Goal: Transaction & Acquisition: Purchase product/service

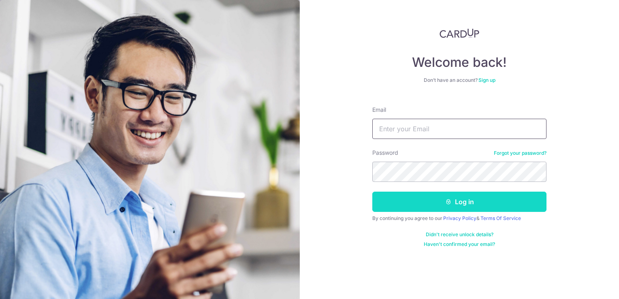
type input "[DOMAIN_NAME][EMAIL_ADDRESS][DOMAIN_NAME]"
click at [488, 197] on button "Log in" at bounding box center [459, 202] width 174 height 20
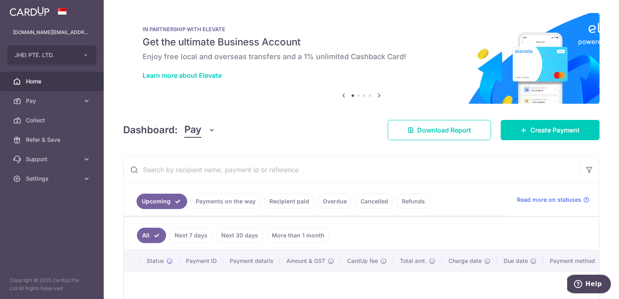
click at [280, 201] on link "Recipient paid" at bounding box center [289, 201] width 50 height 15
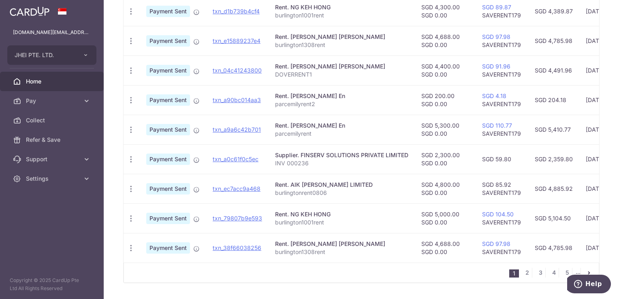
scroll to position [272, 0]
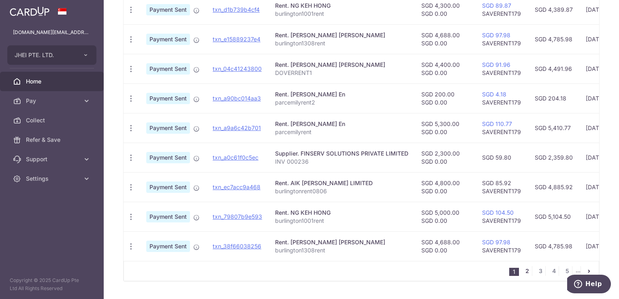
click at [522, 275] on link "2" at bounding box center [527, 271] width 10 height 10
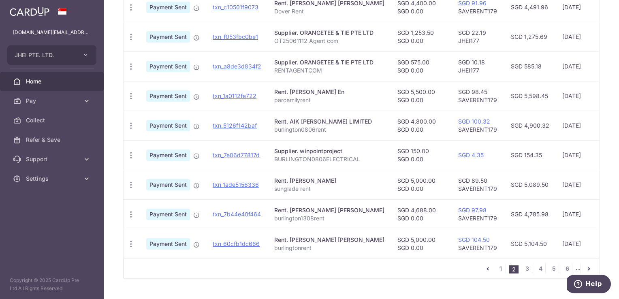
scroll to position [295, 0]
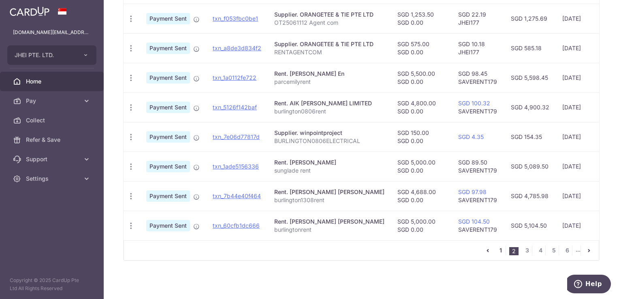
click at [498, 251] on link "1" at bounding box center [501, 251] width 10 height 10
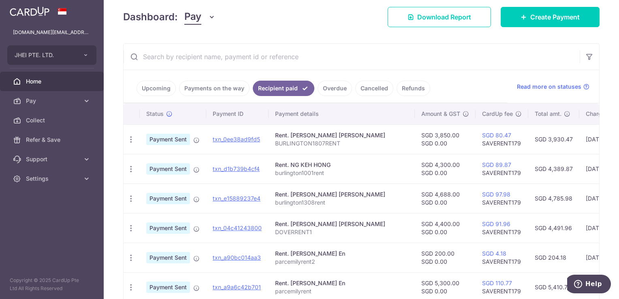
scroll to position [105, 0]
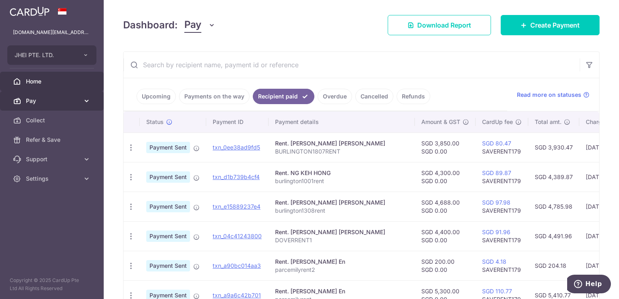
click at [66, 100] on span "Pay" at bounding box center [52, 101] width 53 height 8
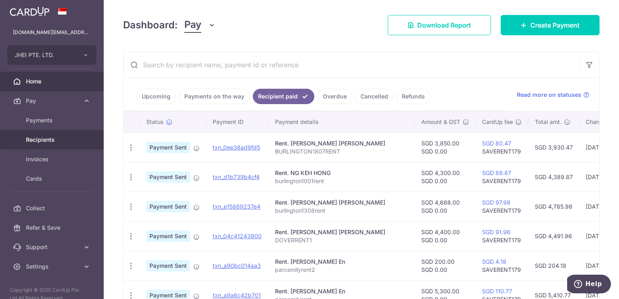
click at [49, 140] on span "Recipients" at bounding box center [52, 140] width 53 height 8
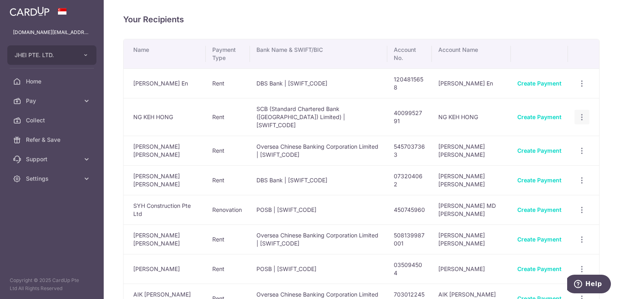
click at [580, 113] on icon "button" at bounding box center [582, 117] width 9 height 9
click at [558, 135] on span "View/Edit" at bounding box center [555, 140] width 55 height 10
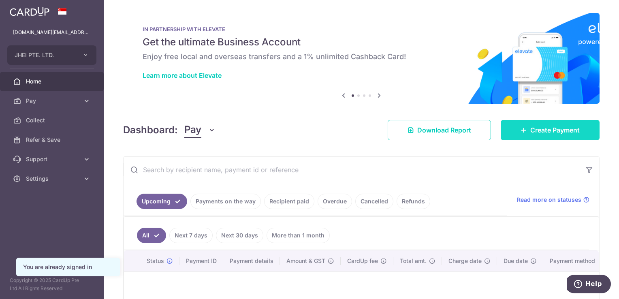
click at [538, 129] on span "Create Payment" at bounding box center [554, 130] width 49 height 10
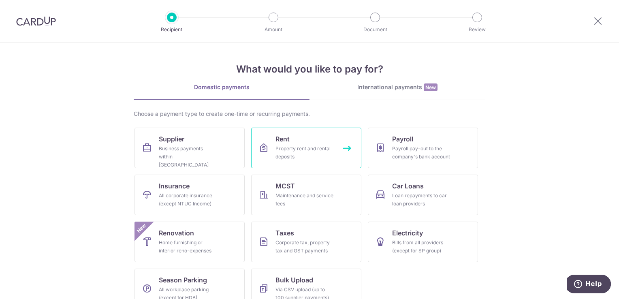
click at [310, 147] on div "Property rent and rental deposits" at bounding box center [305, 153] width 58 height 16
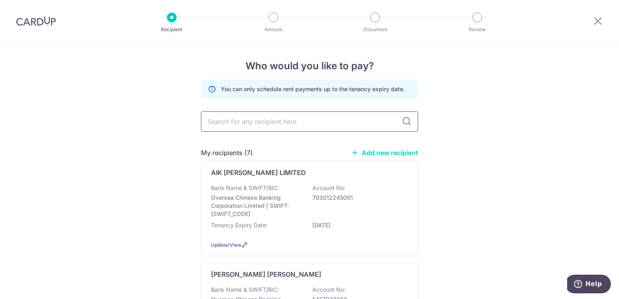
click at [324, 125] on input "text" at bounding box center [309, 121] width 217 height 20
type input "tan"
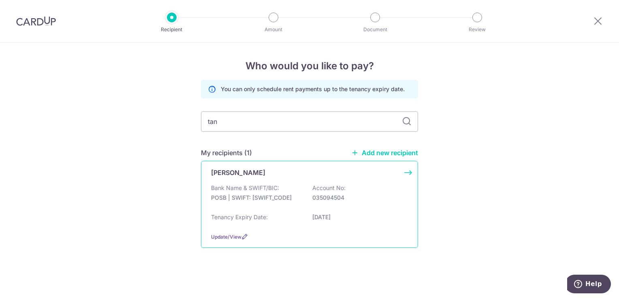
click at [257, 176] on p "TAN KIM HONG" at bounding box center [238, 173] width 54 height 10
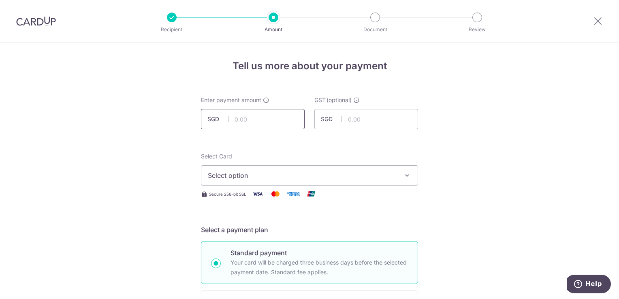
click at [284, 123] on input "text" at bounding box center [253, 119] width 104 height 20
type input "5,000.00"
click at [235, 175] on span "Select option" at bounding box center [302, 176] width 189 height 10
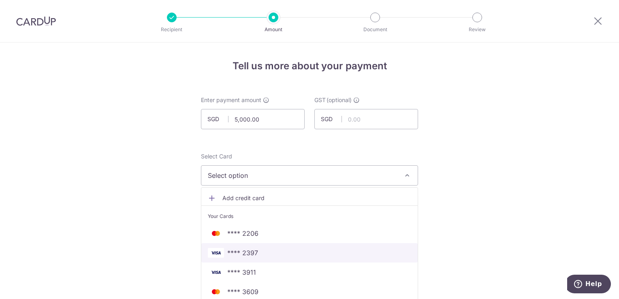
click at [255, 250] on span "**** 2397" at bounding box center [242, 253] width 31 height 10
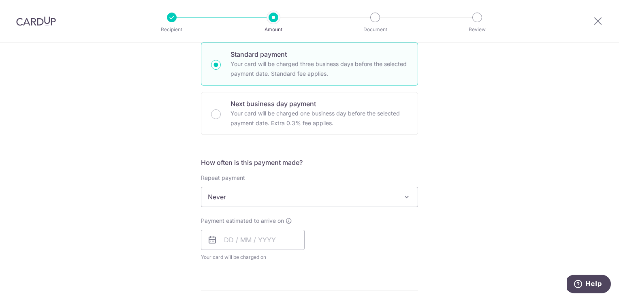
scroll to position [205, 0]
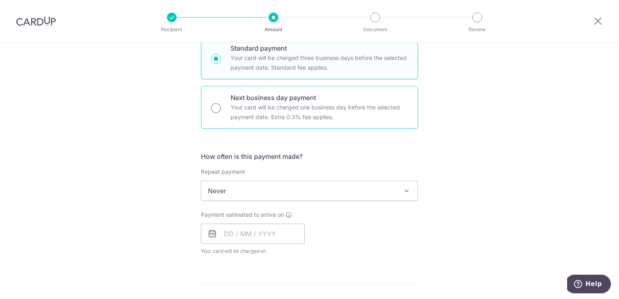
click at [218, 109] on input "Next business day payment Your card will be charged one business day before the…" at bounding box center [216, 108] width 10 height 10
radio input "true"
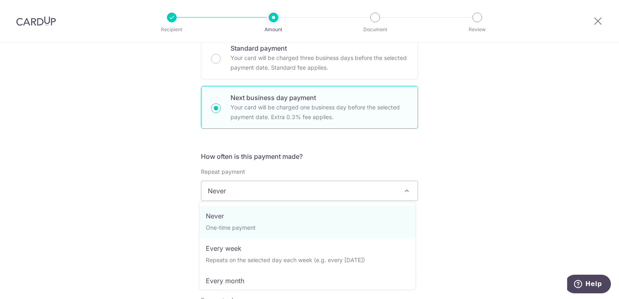
click at [232, 190] on span "Never" at bounding box center [309, 190] width 216 height 19
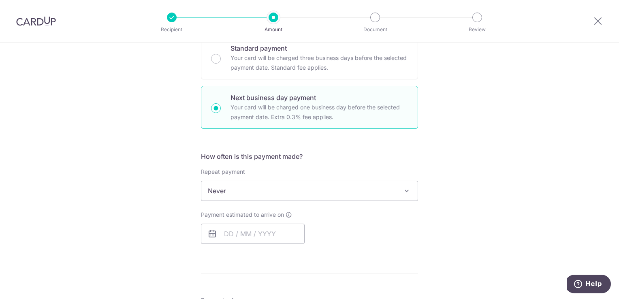
click at [453, 183] on div "Tell us more about your payment Enter payment amount SGD 5,000.00 5000.00 GST (…" at bounding box center [309, 245] width 619 height 815
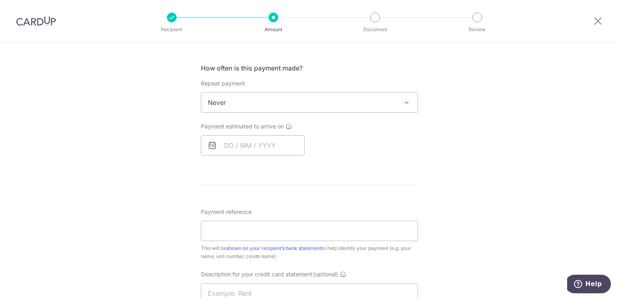
scroll to position [303, 0]
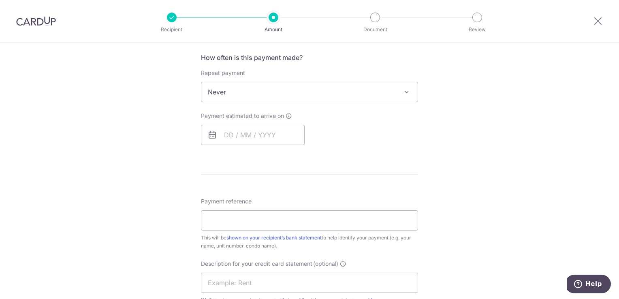
click at [214, 137] on icon at bounding box center [212, 135] width 10 height 10
click at [225, 133] on input "text" at bounding box center [253, 135] width 104 height 20
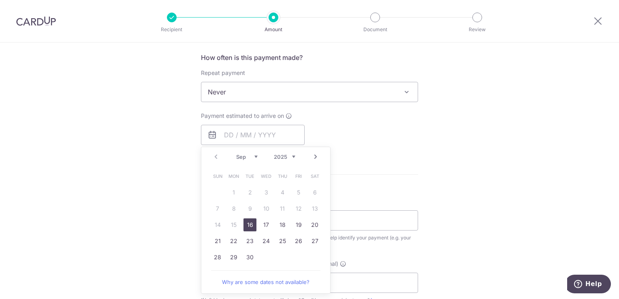
click at [249, 221] on link "16" at bounding box center [250, 224] width 13 height 13
type input "[DATE]"
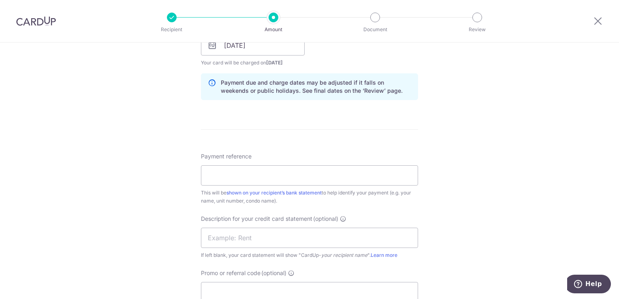
scroll to position [405, 0]
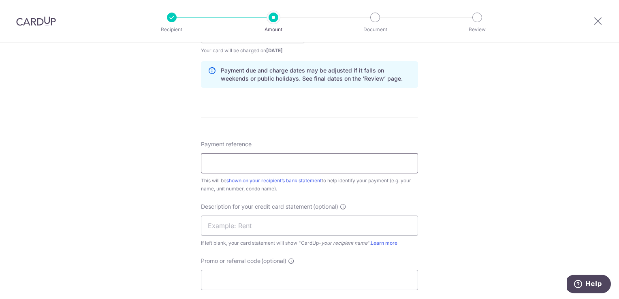
click at [284, 166] on input "Payment reference" at bounding box center [309, 163] width 217 height 20
type input "sungladerent"
click at [234, 221] on input "text" at bounding box center [309, 226] width 217 height 20
type input "sungladerent"
click at [258, 273] on input "Promo or referral code (optional)" at bounding box center [309, 280] width 217 height 20
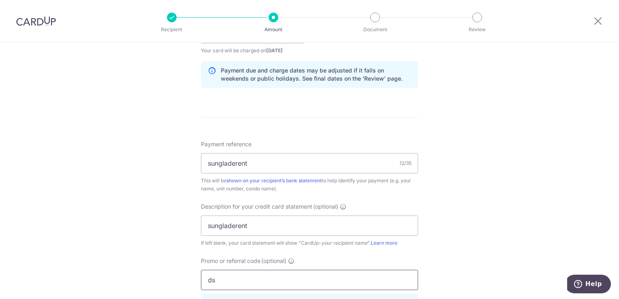
type input "d"
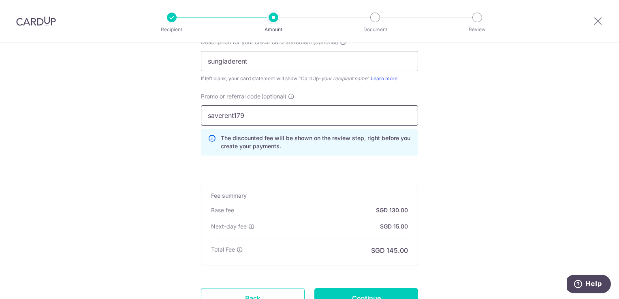
scroll to position [575, 0]
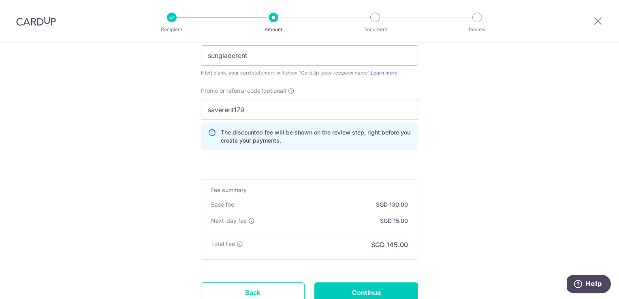
type input "saverent179"
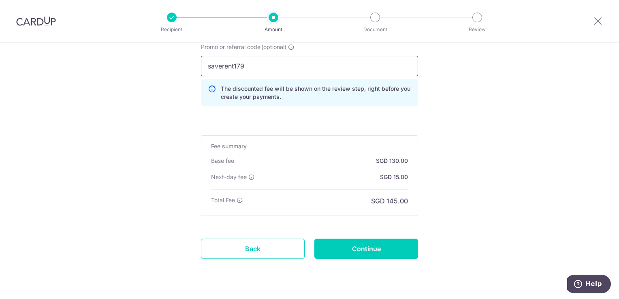
scroll to position [638, 0]
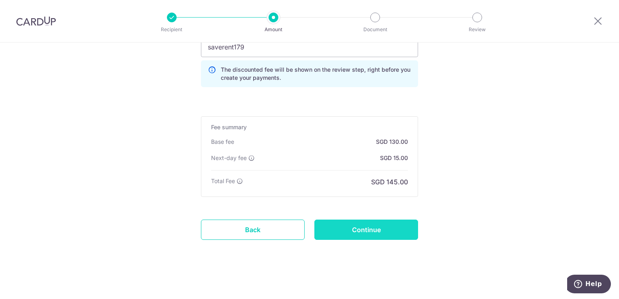
click at [393, 233] on input "Continue" at bounding box center [366, 230] width 104 height 20
type input "Create Schedule"
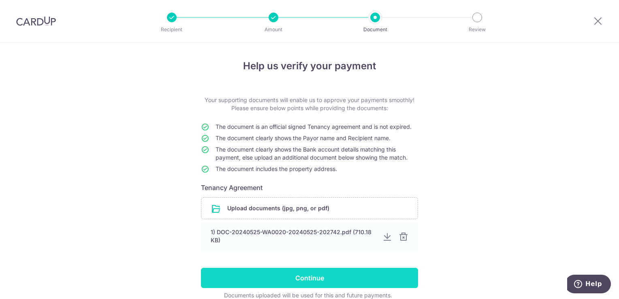
click at [332, 281] on input "Continue" at bounding box center [309, 278] width 217 height 20
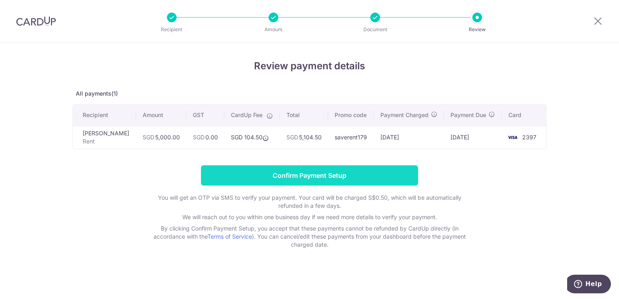
click at [369, 174] on input "Confirm Payment Setup" at bounding box center [309, 175] width 217 height 20
